Goal: Information Seeking & Learning: Learn about a topic

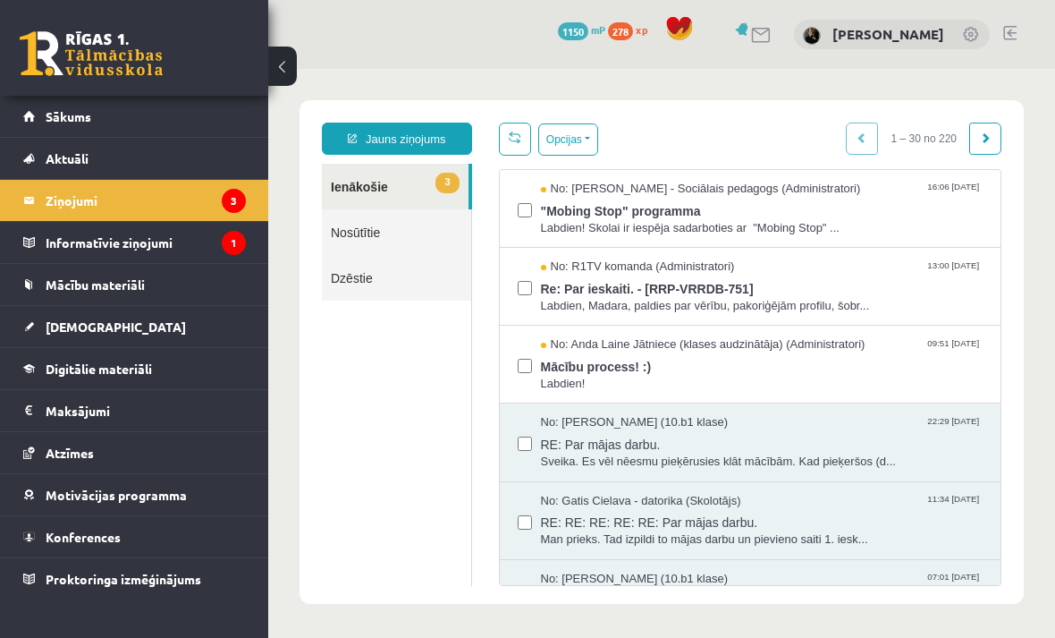
click at [914, 292] on span "Re: Par ieskaiti. - [RRP-VRRDB-751]" at bounding box center [762, 286] width 443 height 22
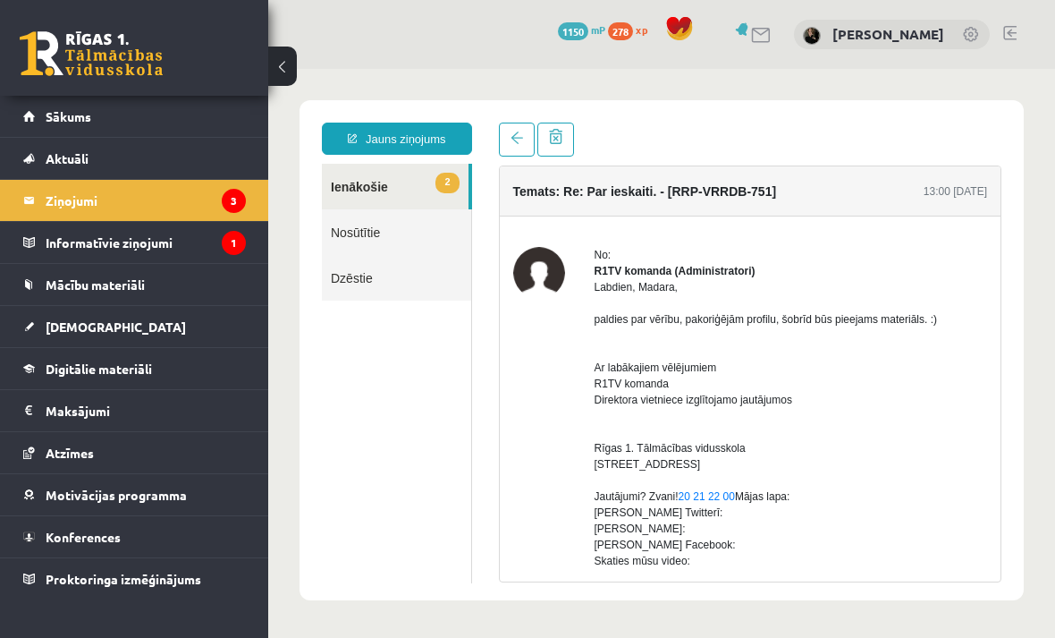
click at [89, 245] on legend "Informatīvie ziņojumi 1" at bounding box center [146, 242] width 200 height 41
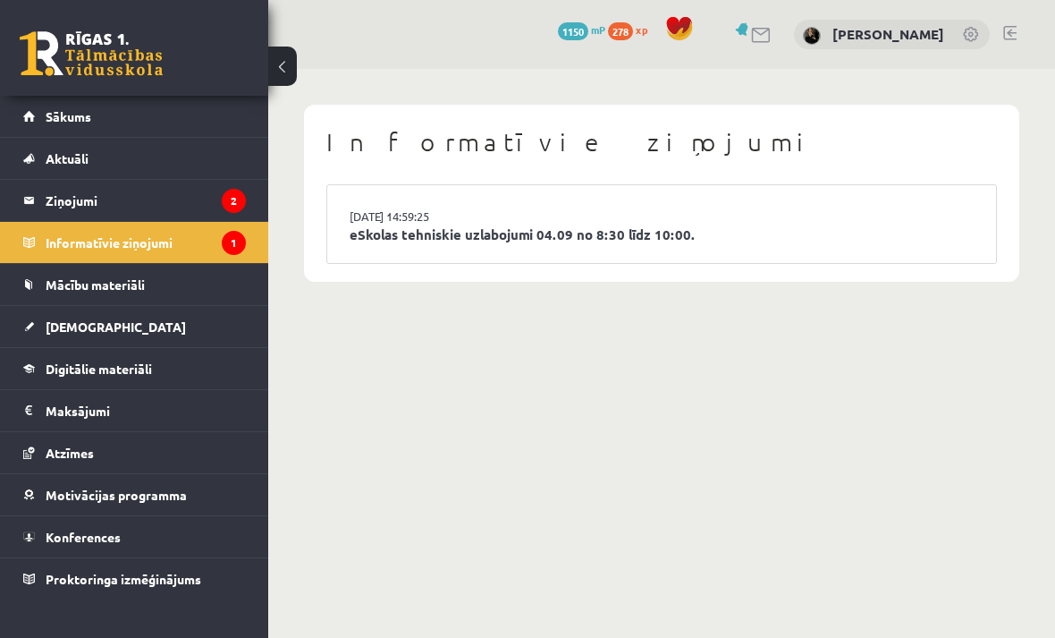
click at [61, 203] on legend "Ziņojumi 2" at bounding box center [146, 200] width 200 height 41
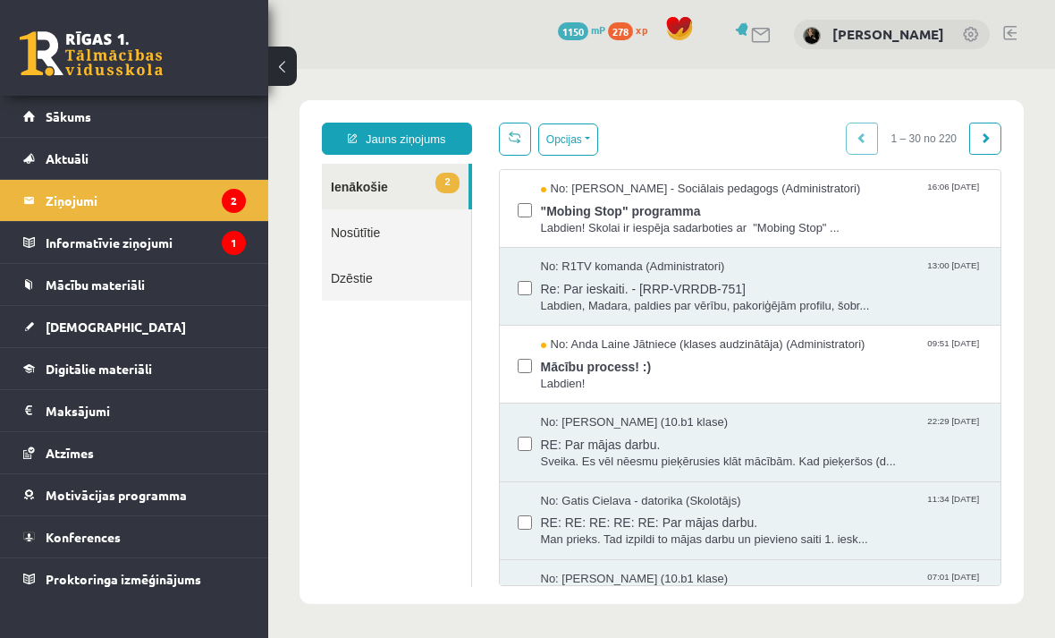
click at [400, 184] on link "2 Ienākošie" at bounding box center [395, 187] width 147 height 46
click at [70, 325] on span "[DEMOGRAPHIC_DATA]" at bounding box center [116, 326] width 140 height 16
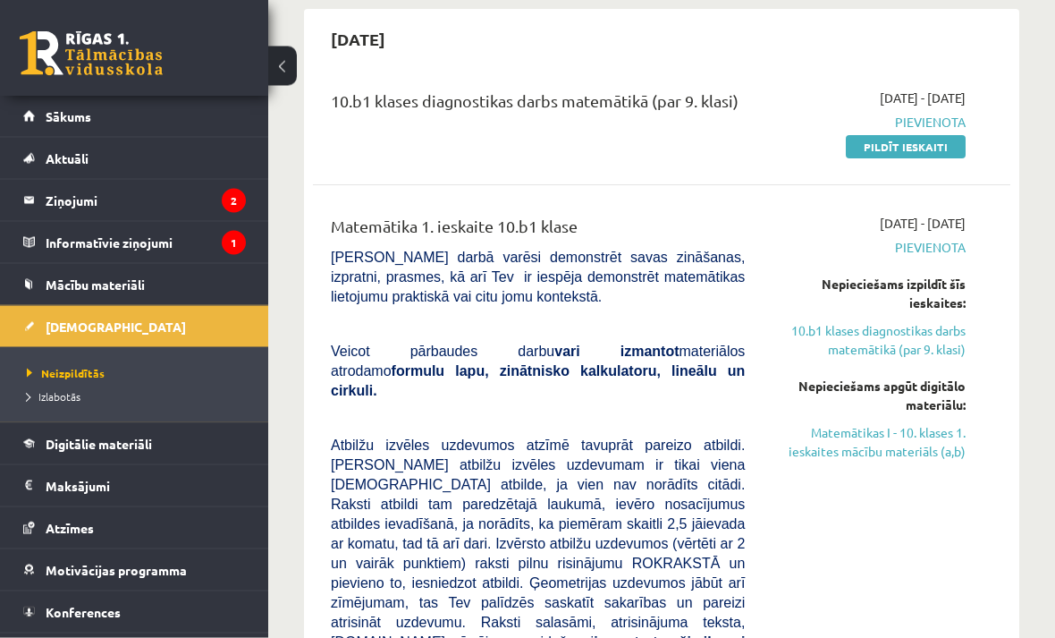
scroll to position [167, 0]
click at [89, 445] on span "Digitālie materiāli" at bounding box center [99, 443] width 106 height 16
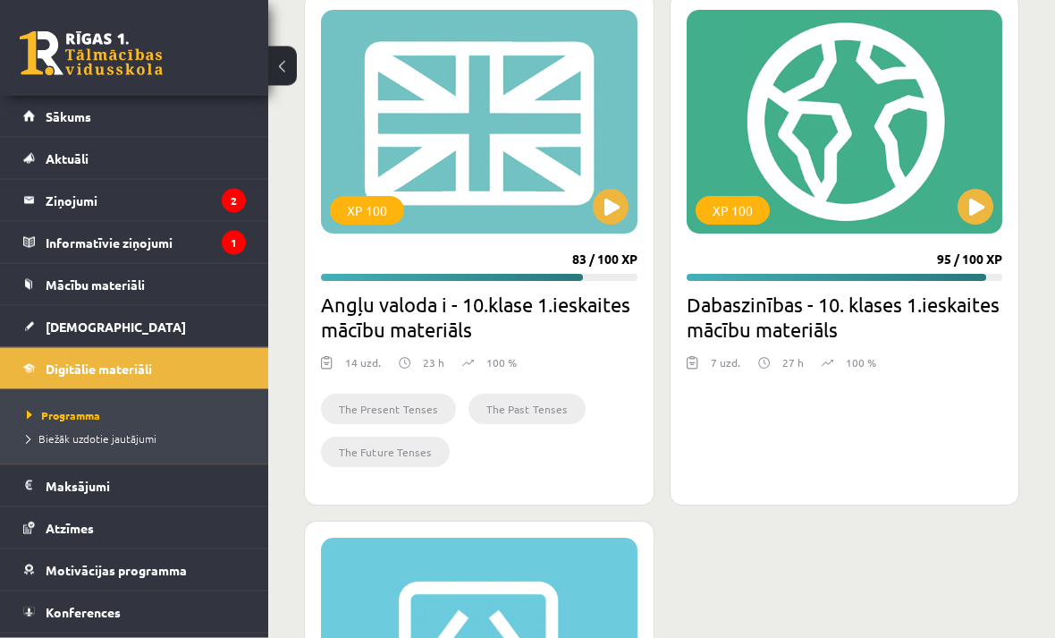
scroll to position [1158, 0]
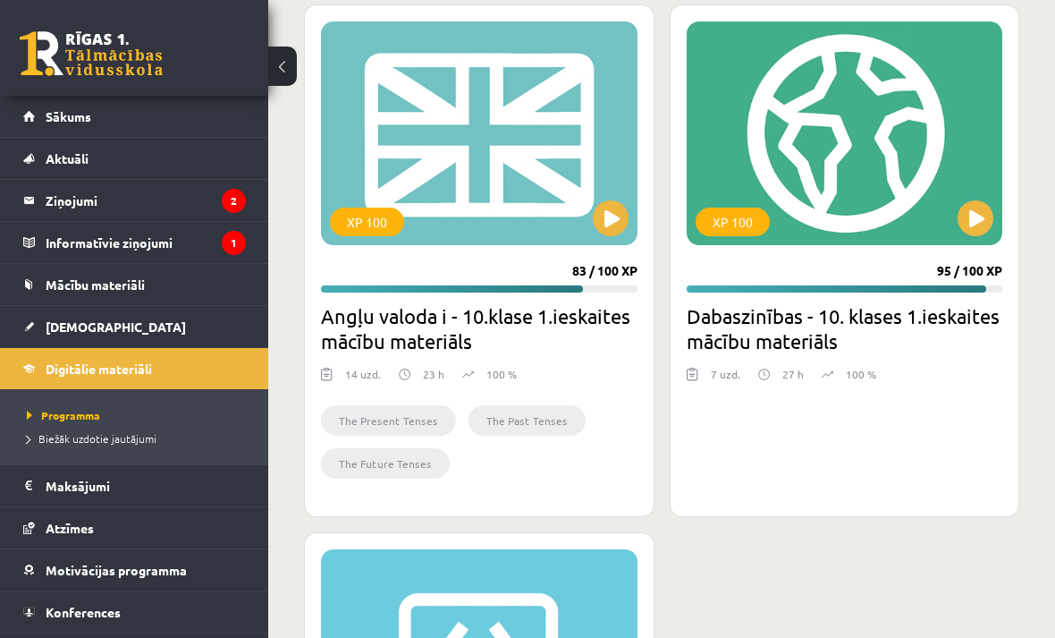
click at [63, 325] on span "[DEMOGRAPHIC_DATA]" at bounding box center [116, 326] width 140 height 16
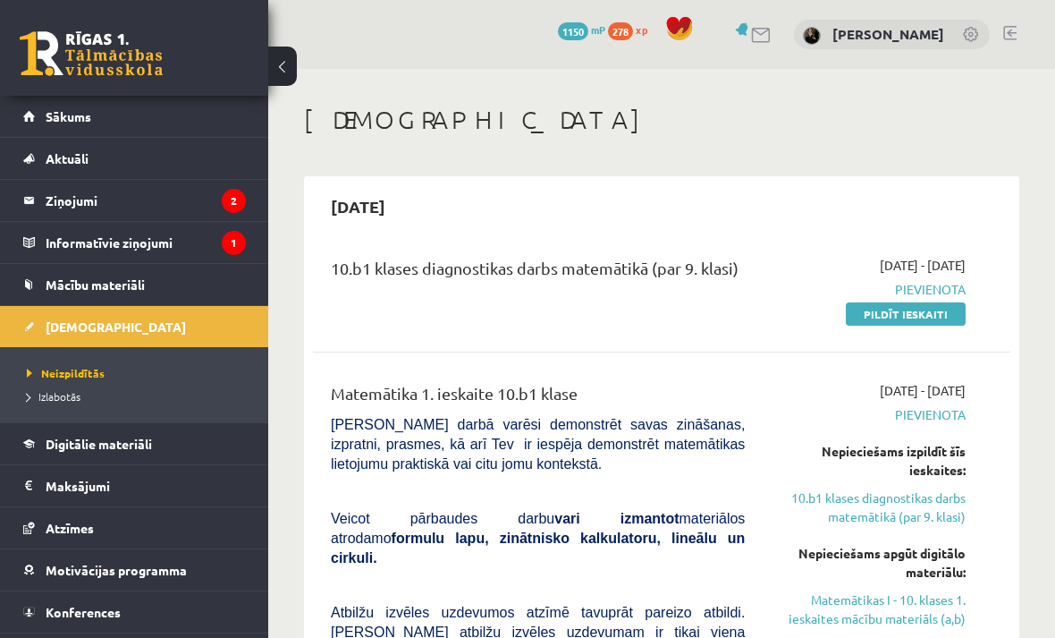
click at [68, 238] on legend "Informatīvie ziņojumi 1" at bounding box center [146, 242] width 200 height 41
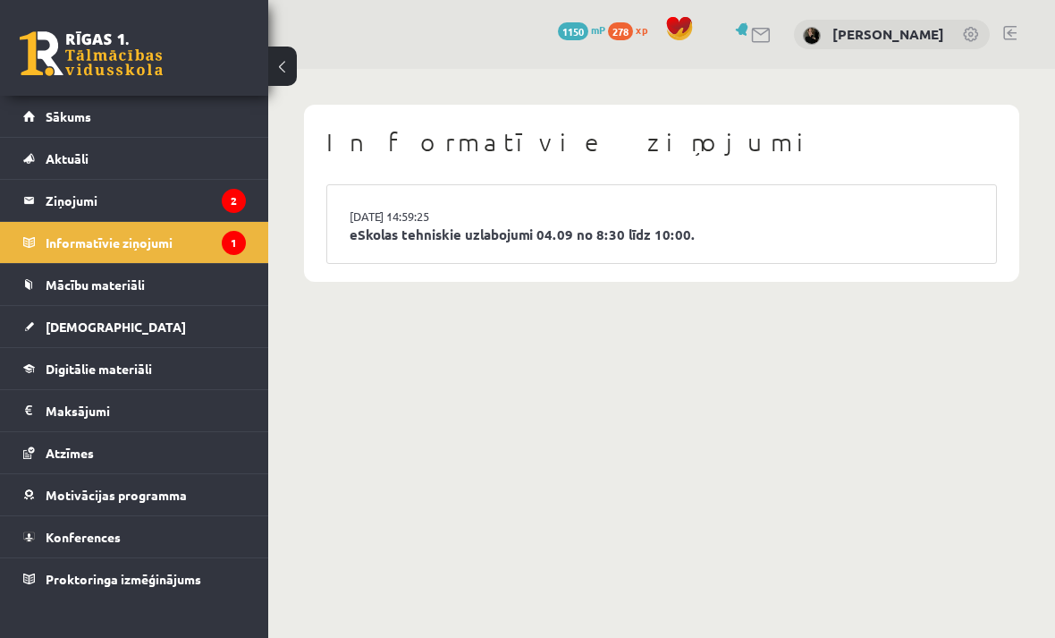
click at [232, 241] on icon "1" at bounding box center [234, 243] width 24 height 24
click at [950, 224] on link "eSkolas tehniskie uzlabojumi 04.09 no 8:30 līdz 10:00." at bounding box center [662, 234] width 624 height 21
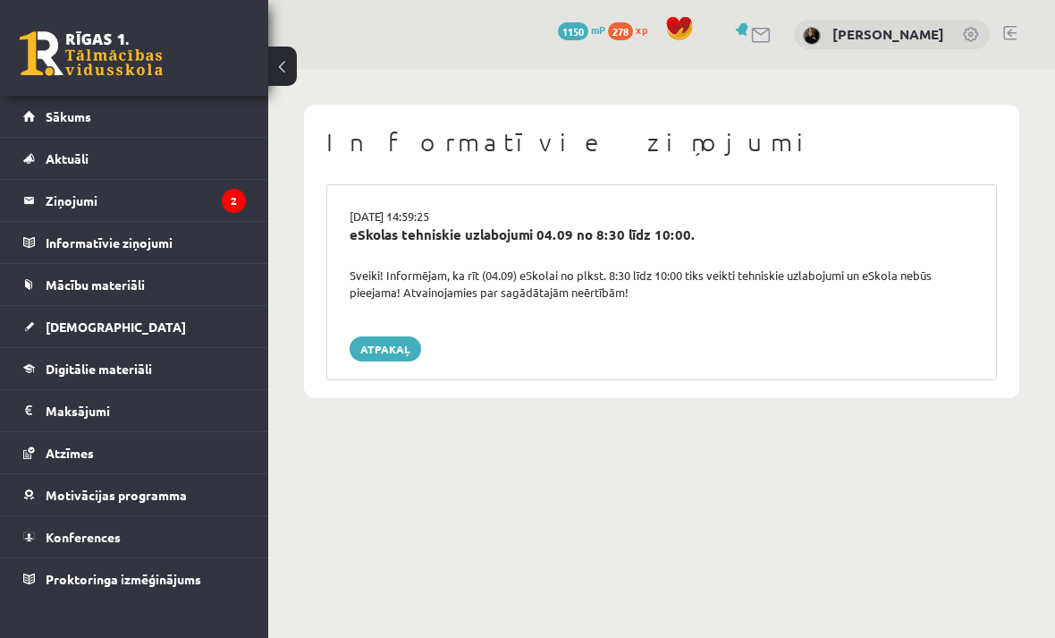
click at [384, 352] on link "Atpakaļ" at bounding box center [386, 348] width 72 height 25
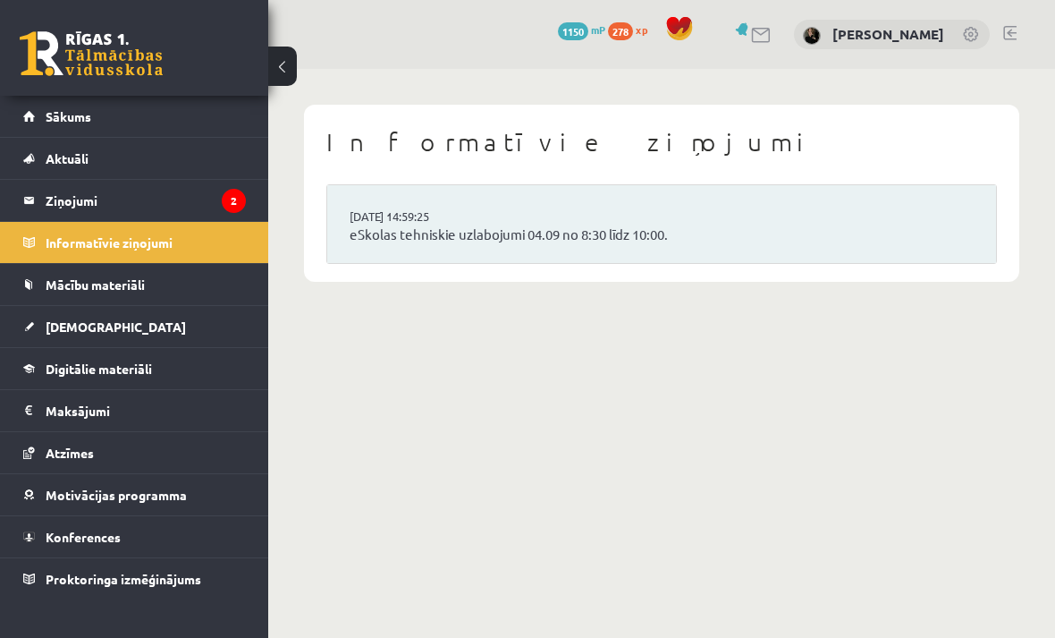
click at [232, 200] on icon "2" at bounding box center [234, 201] width 24 height 24
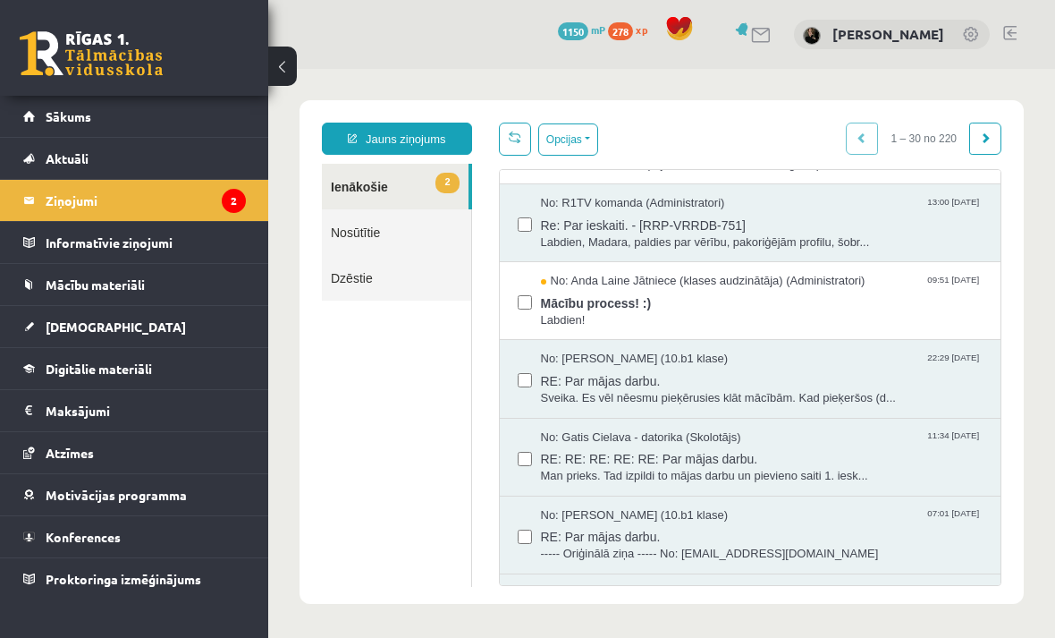
scroll to position [71, 0]
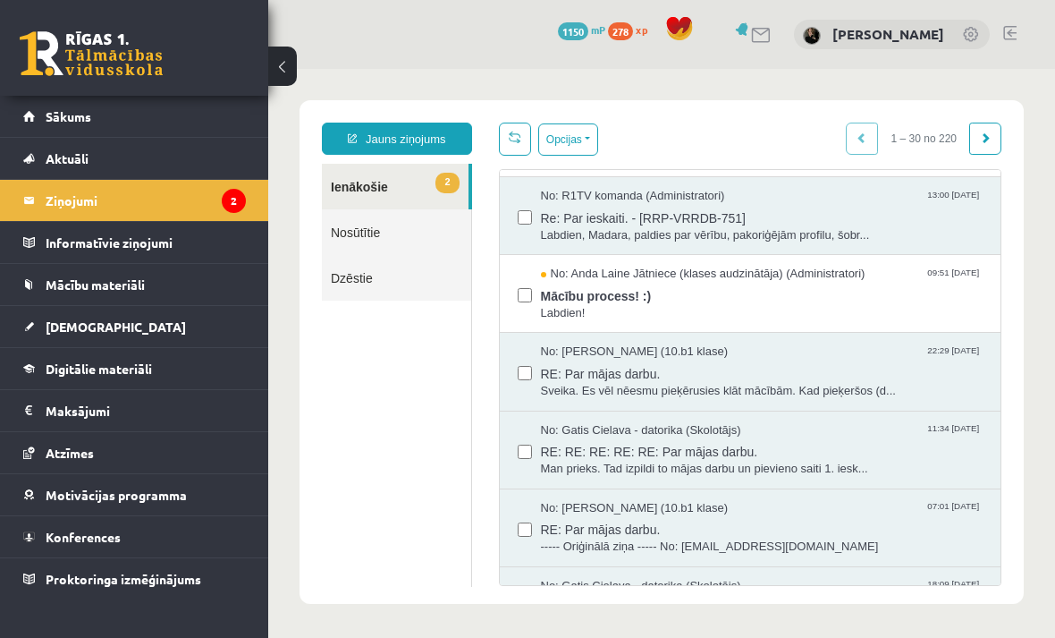
click at [796, 305] on span "Labdien!" at bounding box center [762, 313] width 443 height 17
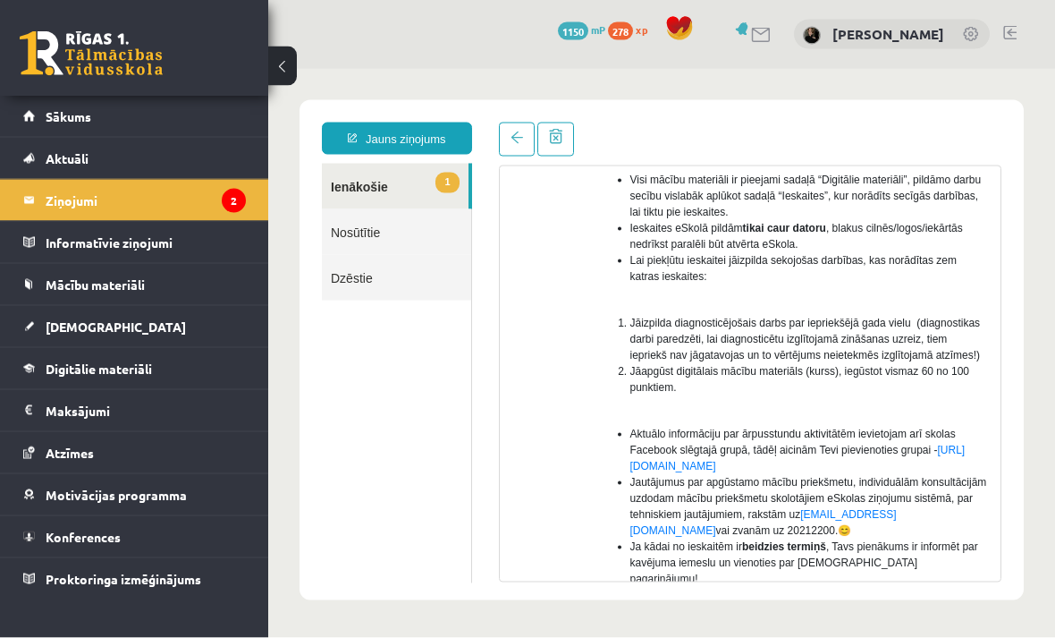
scroll to position [38, 0]
click at [77, 325] on span "[DEMOGRAPHIC_DATA]" at bounding box center [116, 326] width 140 height 16
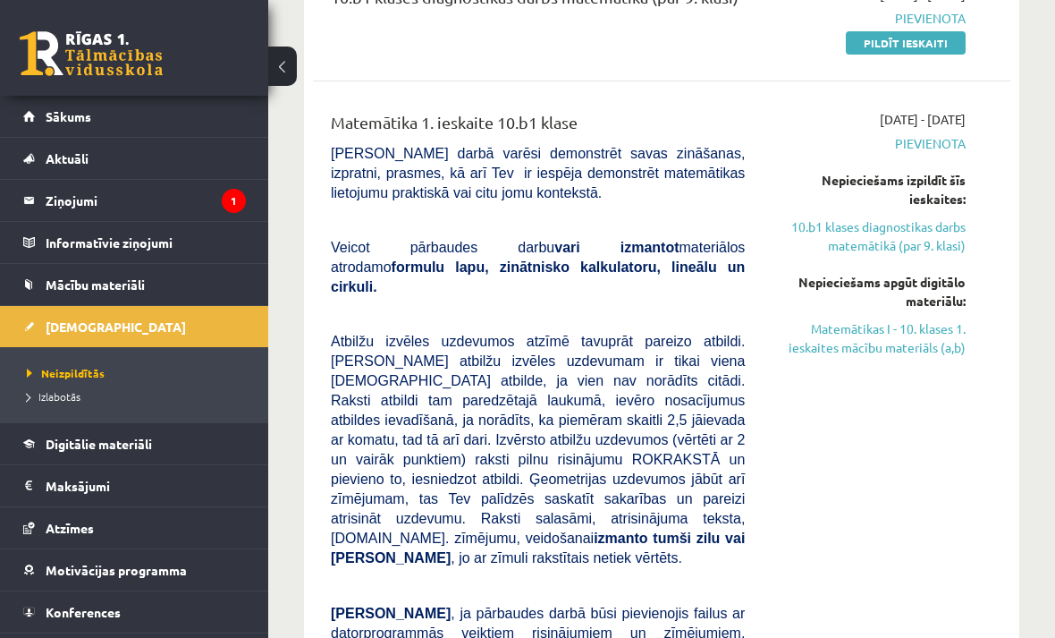
scroll to position [274, 0]
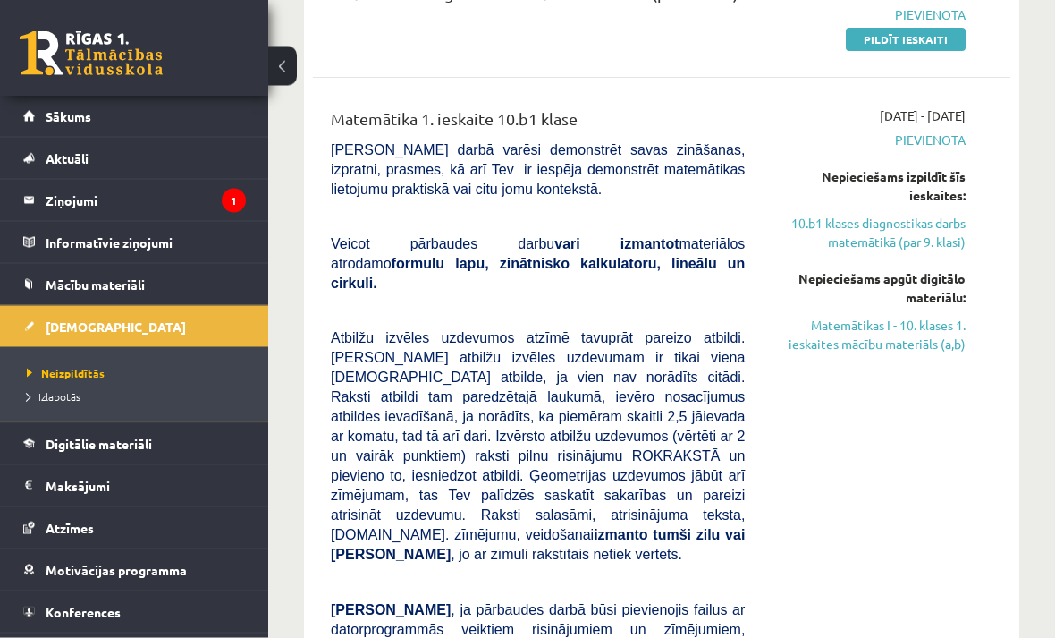
click at [950, 242] on link "10.b1 klases diagnostikas darbs matemātikā (par 9. klasi)" at bounding box center [869, 234] width 194 height 38
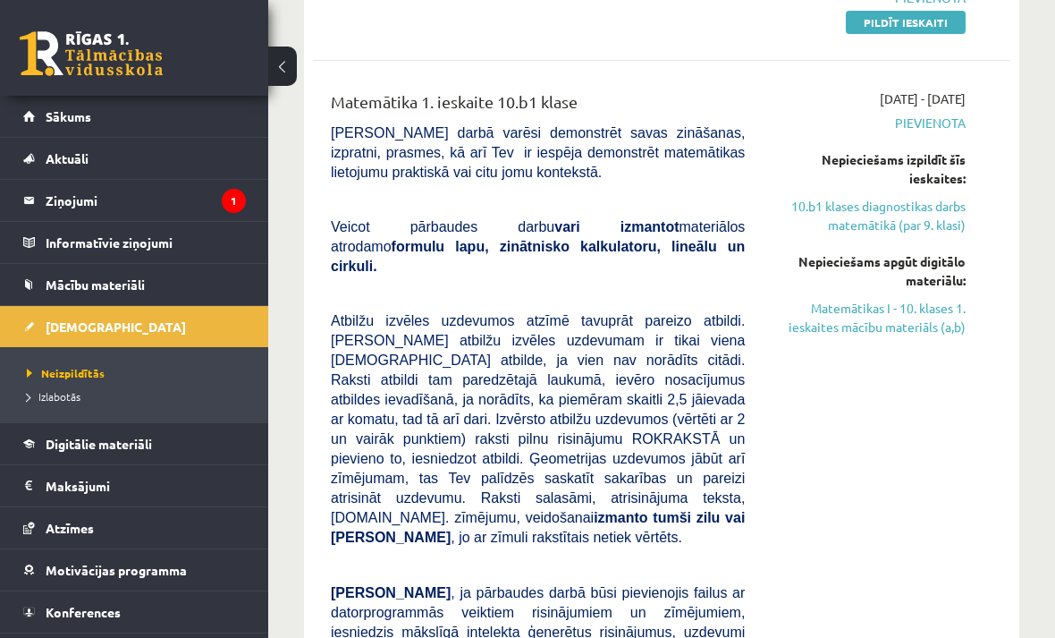
scroll to position [294, 0]
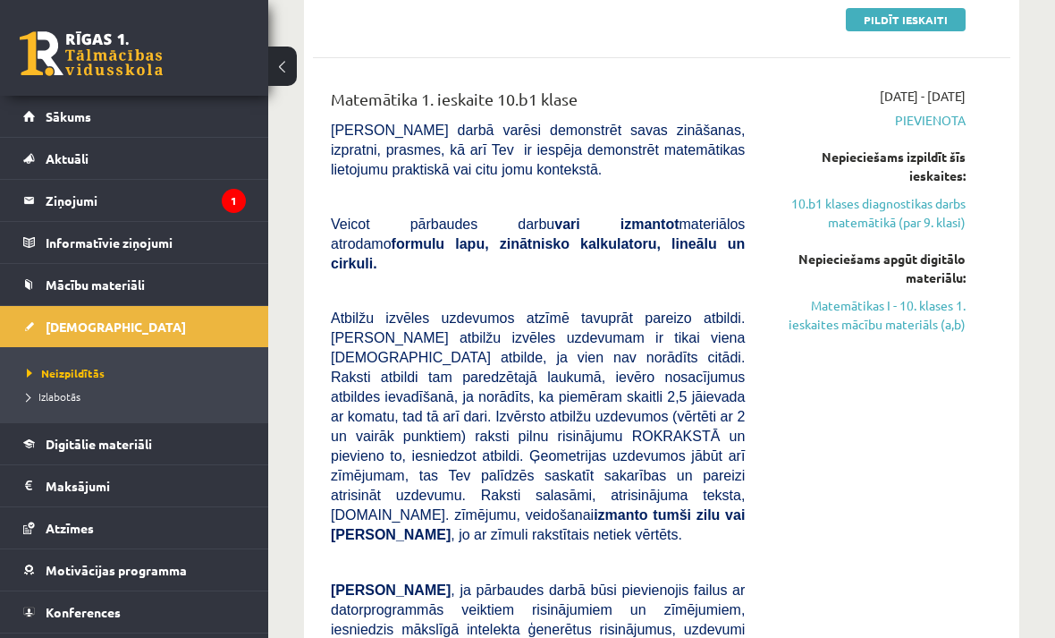
click at [941, 214] on link "10.b1 klases diagnostikas darbs matemātikā (par 9. klasi)" at bounding box center [869, 213] width 194 height 38
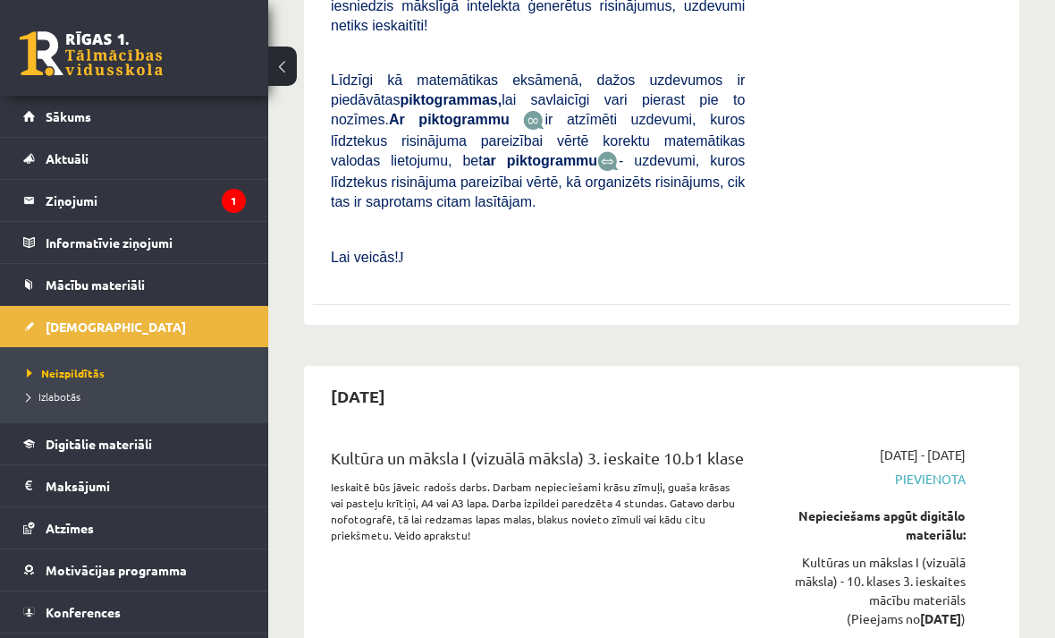
scroll to position [1961, 0]
